Goal: Check status: Check status

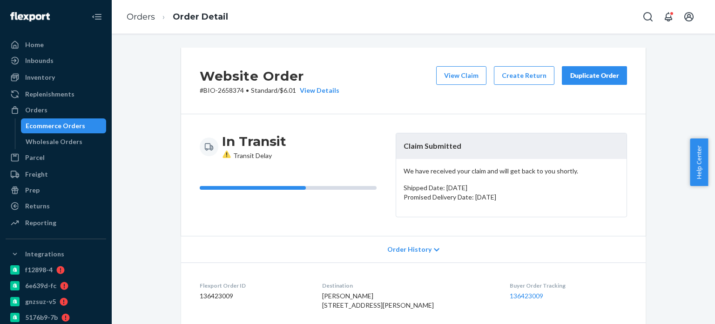
click at [130, 8] on ol "Orders Order Detail" at bounding box center [177, 16] width 116 height 27
click at [134, 23] on ol "Orders Order Detail" at bounding box center [177, 16] width 116 height 27
click at [135, 16] on link "Orders" at bounding box center [141, 17] width 28 height 10
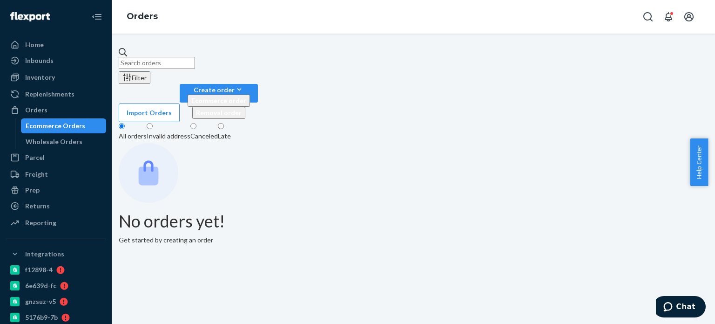
click at [157, 65] on input "text" at bounding box center [157, 63] width 76 height 12
paste input "[PERSON_NAME]"
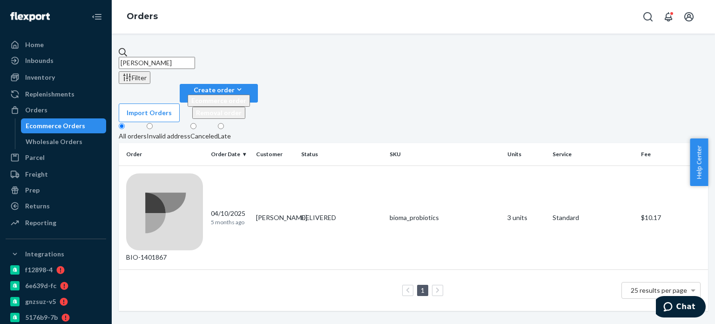
drag, startPoint x: 153, startPoint y: 59, endPoint x: 120, endPoint y: 53, distance: 34.1
click at [121, 53] on div "[PERSON_NAME] Filter Import Orders Create order Ecommerce order Removal order A…" at bounding box center [413, 178] width 589 height 263
click at [203, 67] on div "[PERSON_NAME] Filter Import Orders Create order Ecommerce order Removal order" at bounding box center [413, 84] width 589 height 75
click at [195, 63] on input "[PERSON_NAME]" at bounding box center [157, 63] width 76 height 12
click at [149, 59] on input "[PERSON_NAME]" at bounding box center [157, 63] width 76 height 12
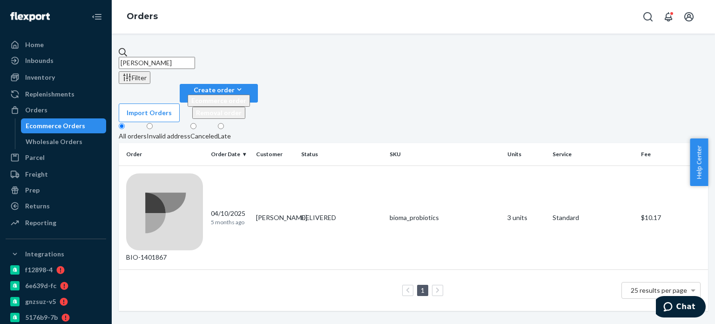
click at [149, 59] on input "[PERSON_NAME]" at bounding box center [157, 63] width 76 height 12
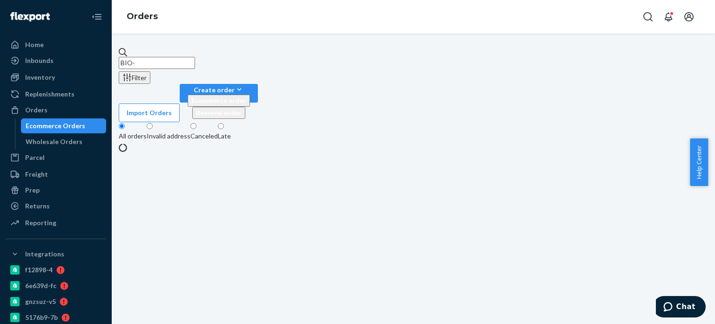
paste input "2767717"
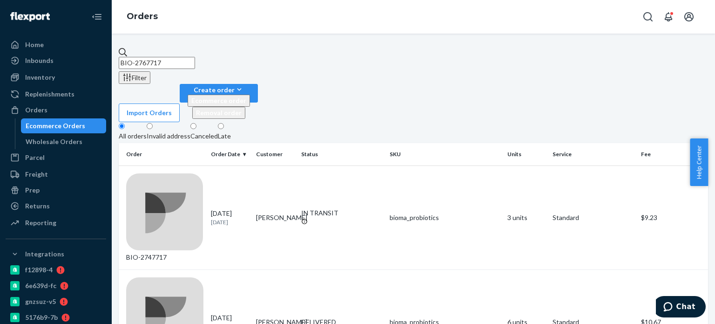
click at [195, 62] on input "BIO-2767717" at bounding box center [157, 63] width 76 height 12
click at [195, 59] on input "BIO-2767717" at bounding box center [157, 63] width 76 height 12
paste input "[PERSON_NAME]"
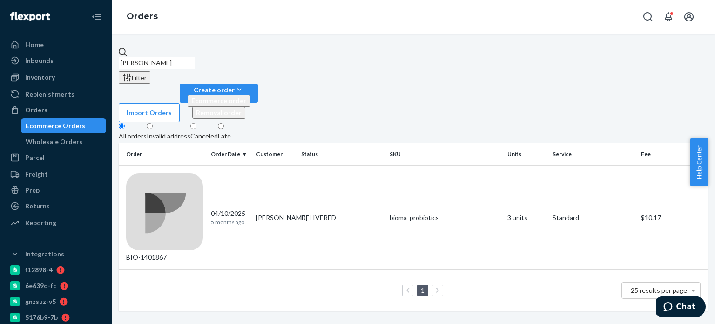
click at [169, 57] on input "[PERSON_NAME]" at bounding box center [157, 63] width 76 height 12
paste input "[PERSON_NAME]"
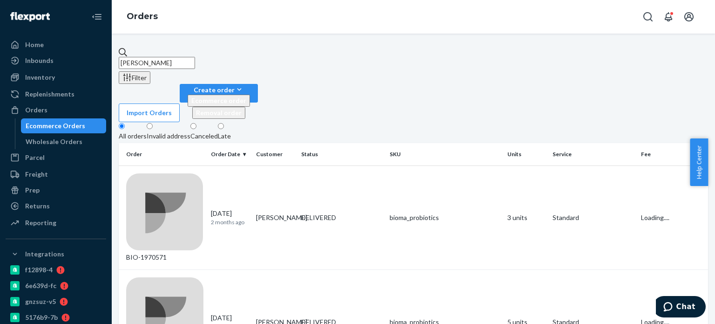
type input "[PERSON_NAME]"
click at [172, 165] on td "BIO-1970571" at bounding box center [163, 217] width 88 height 104
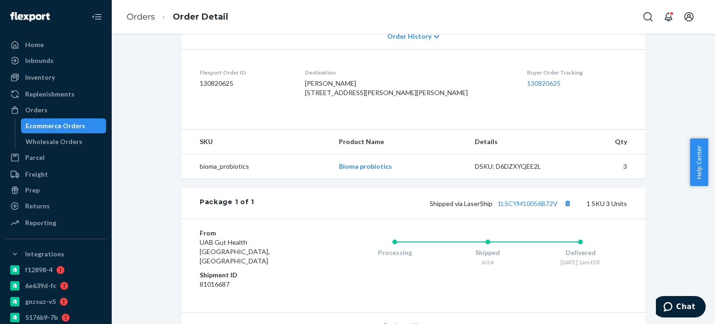
scroll to position [233, 0]
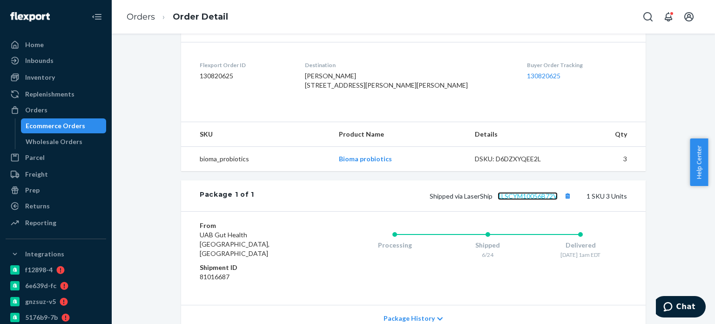
click at [516, 198] on link "1LSCYM10056B72V" at bounding box center [528, 196] width 60 height 8
click at [153, 18] on link "Orders" at bounding box center [141, 17] width 28 height 10
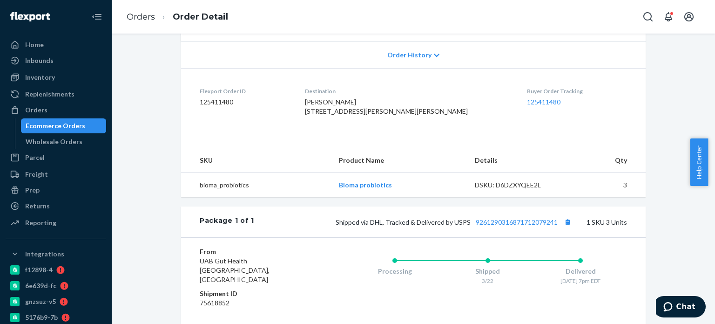
scroll to position [233, 0]
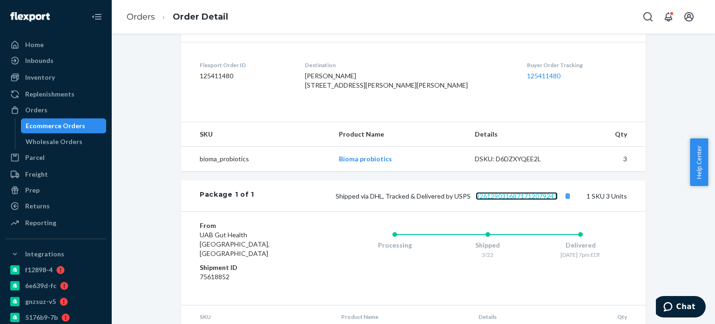
click at [510, 199] on link "9261290316871712079241" at bounding box center [517, 196] width 82 height 8
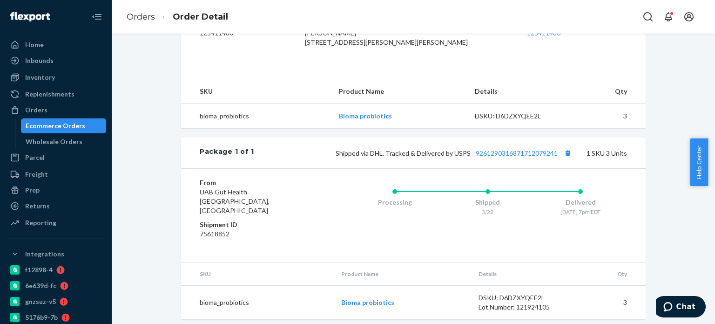
click at [153, 22] on li "Orders" at bounding box center [141, 17] width 28 height 12
click at [152, 18] on link "Orders" at bounding box center [141, 17] width 28 height 10
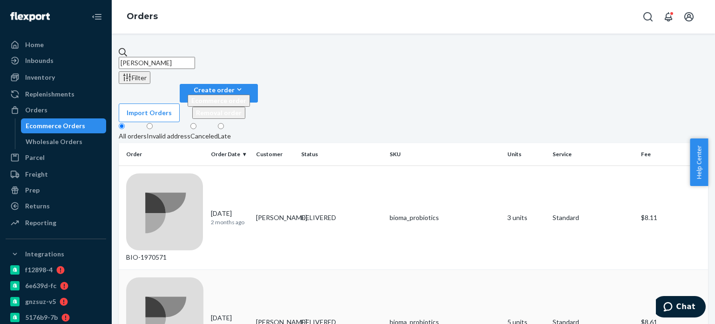
click at [168, 277] on div "BIO-1963889" at bounding box center [164, 321] width 77 height 89
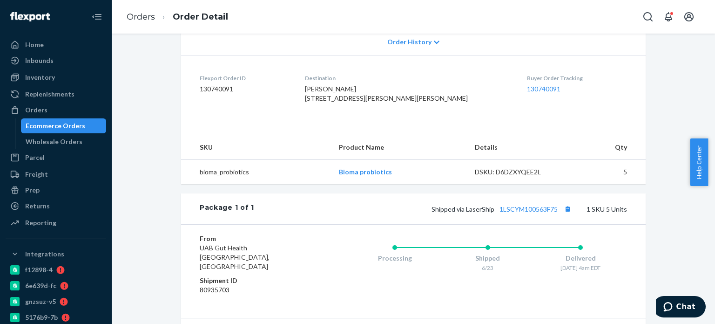
scroll to position [218, 0]
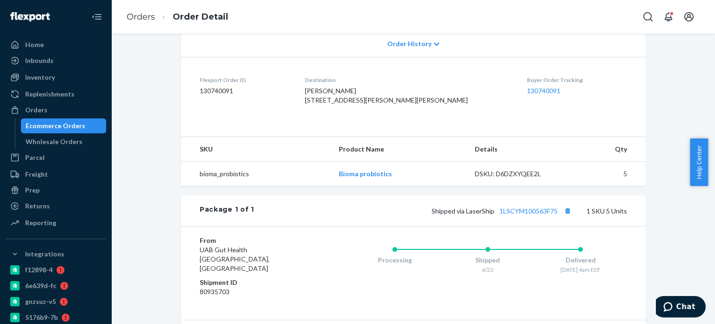
click at [150, 24] on ol "Orders Order Detail" at bounding box center [177, 16] width 116 height 27
click at [150, 14] on link "Orders" at bounding box center [141, 17] width 28 height 10
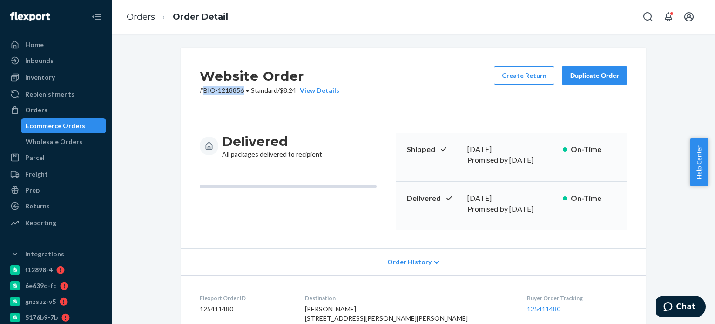
drag, startPoint x: 201, startPoint y: 90, endPoint x: 242, endPoint y: 93, distance: 40.6
click at [242, 93] on p "# BIO-1218856 • Standard / $8.24 View Details" at bounding box center [270, 90] width 140 height 9
copy p "BIO-1218856"
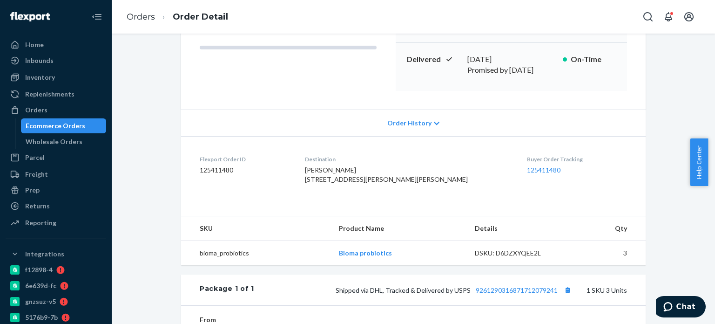
scroll to position [140, 0]
click at [150, 15] on link "Orders" at bounding box center [141, 17] width 28 height 10
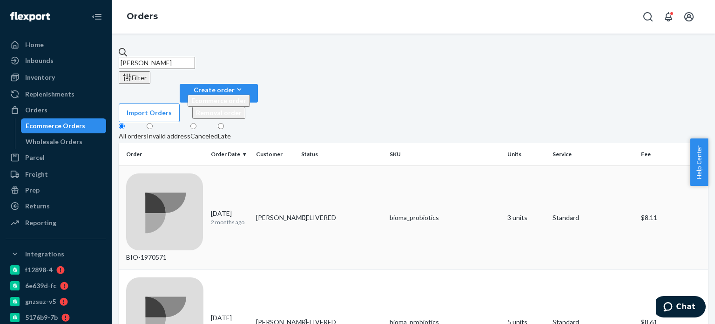
click at [184, 173] on div "BIO-1970571" at bounding box center [164, 217] width 77 height 89
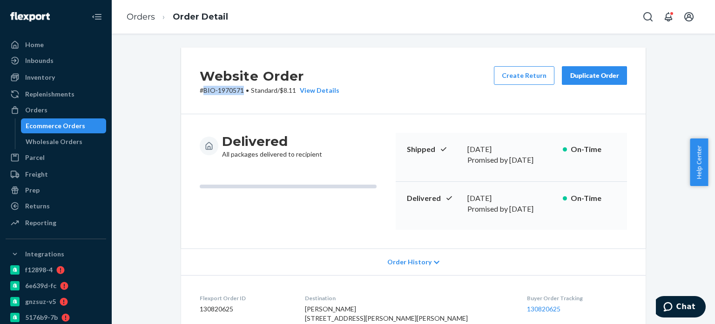
drag, startPoint x: 199, startPoint y: 92, endPoint x: 239, endPoint y: 93, distance: 40.1
click at [239, 93] on p "# BIO-1970571 • Standard / $8.11 View Details" at bounding box center [270, 90] width 140 height 9
copy p "BIO-1970571"
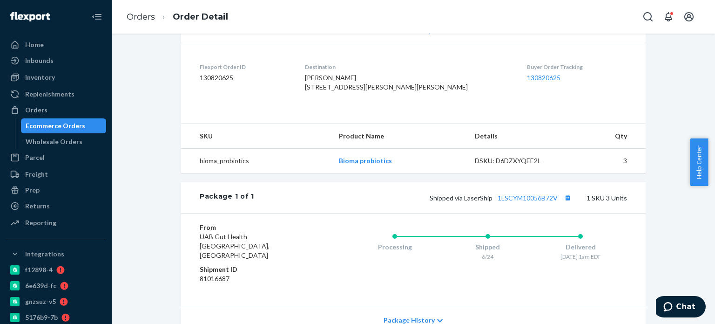
scroll to position [233, 0]
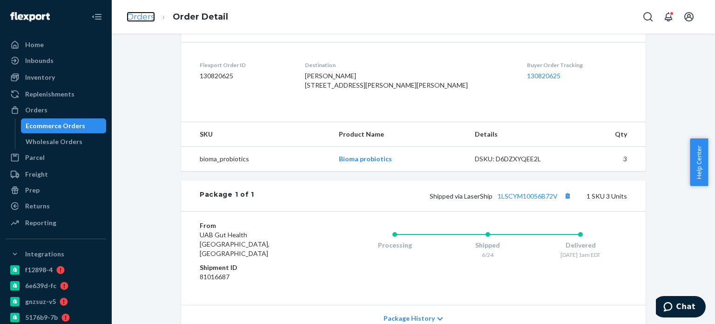
click at [142, 13] on link "Orders" at bounding box center [141, 17] width 28 height 10
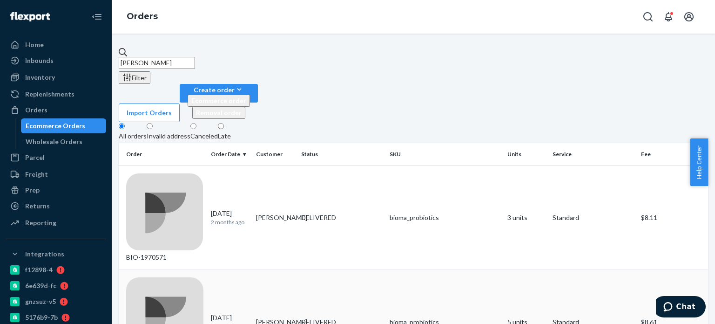
click at [169, 277] on div "BIO-1963889" at bounding box center [164, 321] width 77 height 89
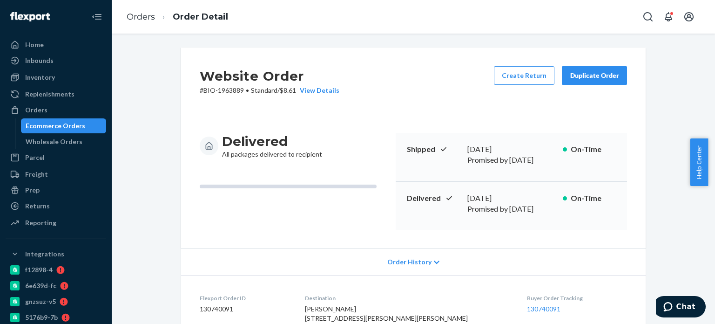
scroll to position [186, 0]
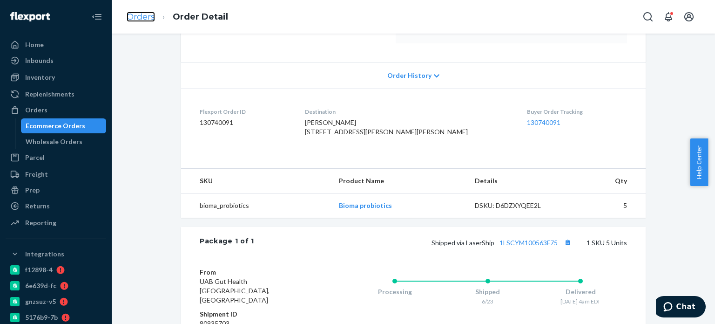
click at [140, 13] on link "Orders" at bounding box center [141, 17] width 28 height 10
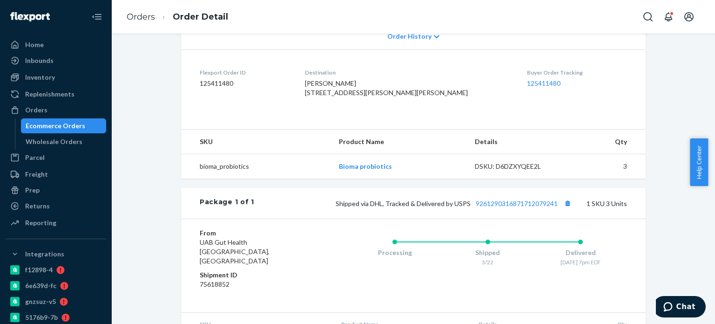
scroll to position [233, 0]
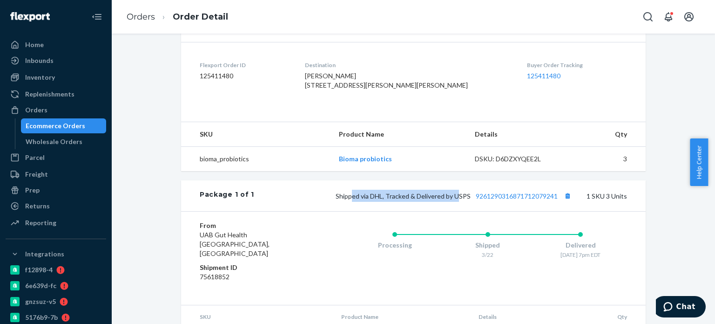
drag, startPoint x: 352, startPoint y: 198, endPoint x: 456, endPoint y: 193, distance: 104.9
click at [456, 193] on div "Shipped via DHL, Tracked & Delivered by USPS 9261290316871712079241 1 SKU 3 Uni…" at bounding box center [440, 196] width 373 height 12
click at [160, 176] on div "Website Order # BIO-1218856 • Standard / $8.24 View Details Create Return Dupli…" at bounding box center [413, 94] width 589 height 558
click at [149, 13] on link "Orders" at bounding box center [141, 17] width 28 height 10
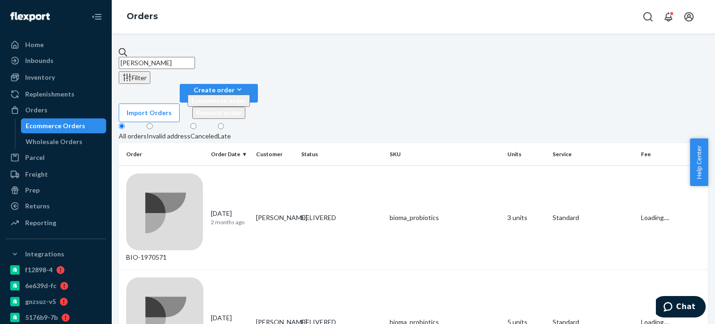
click at [145, 57] on input "[PERSON_NAME]" at bounding box center [157, 63] width 76 height 12
paste input "[PERSON_NAME]"
drag, startPoint x: 153, startPoint y: 59, endPoint x: 144, endPoint y: 57, distance: 9.5
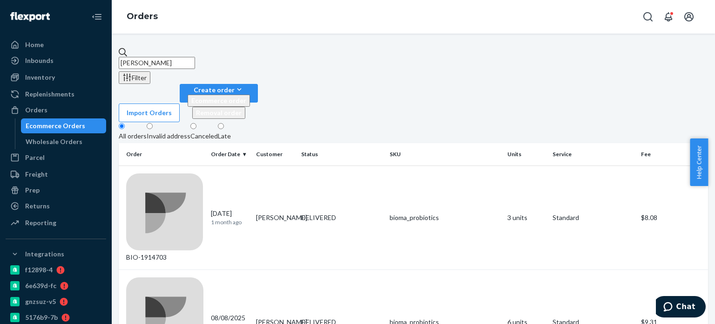
click at [144, 57] on input "[PERSON_NAME]" at bounding box center [157, 63] width 76 height 12
type input "[PERSON_NAME]"
